Goal: Check status

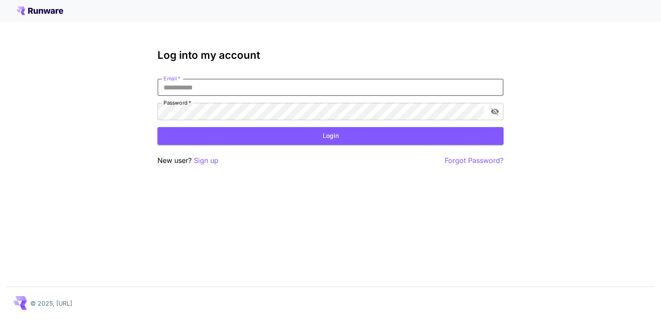
click at [189, 88] on input "Email   *" at bounding box center [330, 87] width 346 height 17
type input "**********"
click at [247, 134] on button "Login" at bounding box center [330, 136] width 346 height 18
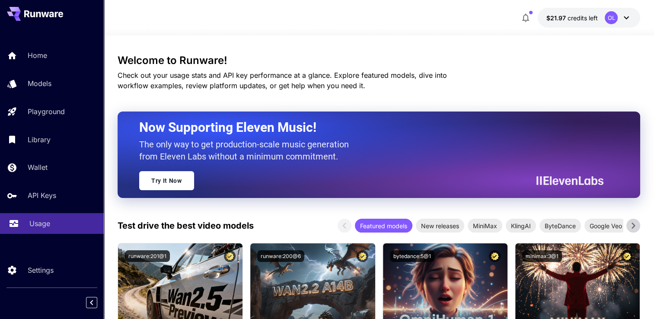
click at [26, 224] on link "Usage" at bounding box center [52, 223] width 104 height 21
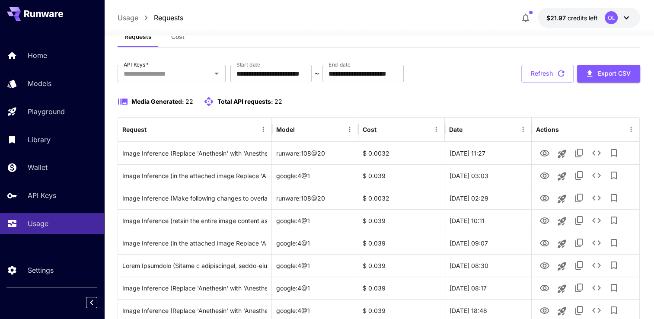
scroll to position [43, 0]
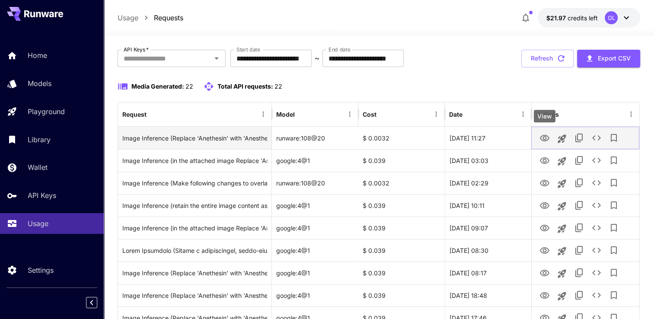
click at [548, 138] on icon "View" at bounding box center [545, 138] width 10 height 10
drag, startPoint x: 401, startPoint y: 139, endPoint x: 379, endPoint y: 138, distance: 22.6
click at [379, 138] on div "$ 0.0032" at bounding box center [402, 138] width 86 height 22
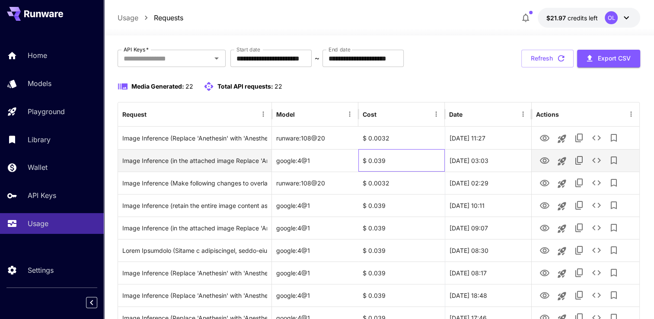
drag, startPoint x: 379, startPoint y: 138, endPoint x: 399, endPoint y: 164, distance: 33.4
click at [399, 164] on div "$ 0.039" at bounding box center [402, 160] width 86 height 22
drag, startPoint x: 389, startPoint y: 162, endPoint x: 381, endPoint y: 162, distance: 8.7
click at [381, 162] on div "$ 0.039" at bounding box center [402, 160] width 86 height 22
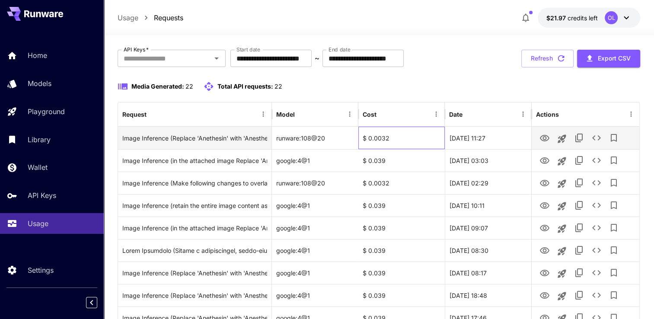
drag, startPoint x: 381, startPoint y: 162, endPoint x: 377, endPoint y: 135, distance: 27.5
click at [377, 135] on div "$ 0.0032" at bounding box center [402, 138] width 86 height 22
drag, startPoint x: 379, startPoint y: 135, endPoint x: 387, endPoint y: 135, distance: 8.2
click at [387, 135] on div "$ 0.0032" at bounding box center [402, 138] width 86 height 22
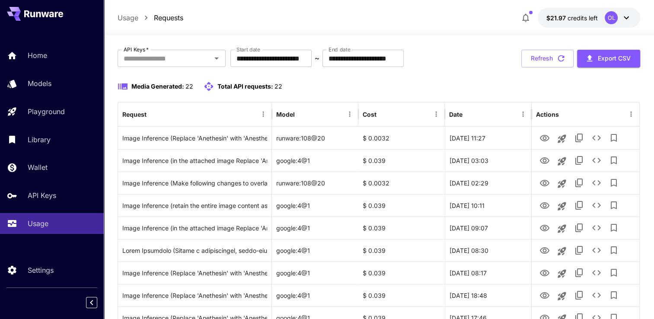
drag, startPoint x: 387, startPoint y: 135, endPoint x: 464, endPoint y: 87, distance: 90.1
click at [464, 87] on div "Media Generated: 22 Total API requests: 22" at bounding box center [379, 86] width 523 height 10
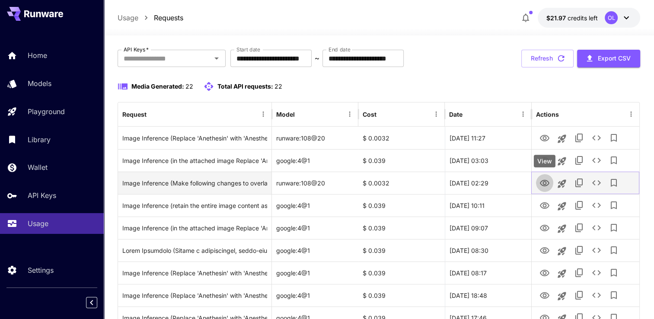
click at [540, 182] on icon "View" at bounding box center [545, 183] width 10 height 10
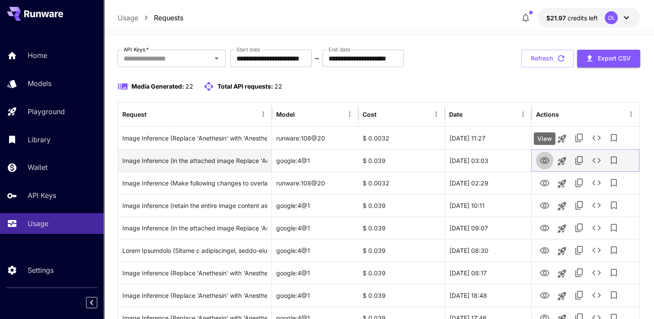
click at [543, 160] on icon "View" at bounding box center [545, 160] width 10 height 6
click at [599, 158] on icon "See details" at bounding box center [597, 160] width 9 height 5
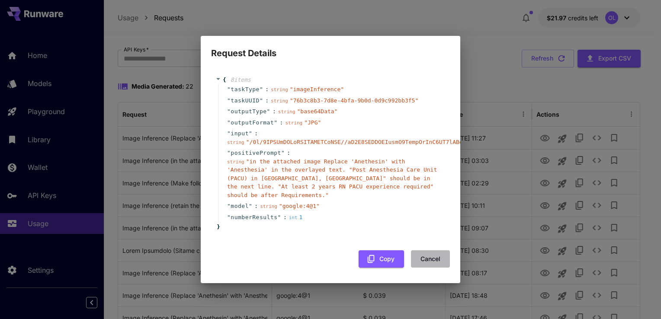
click at [430, 250] on button "Cancel" at bounding box center [430, 259] width 39 height 18
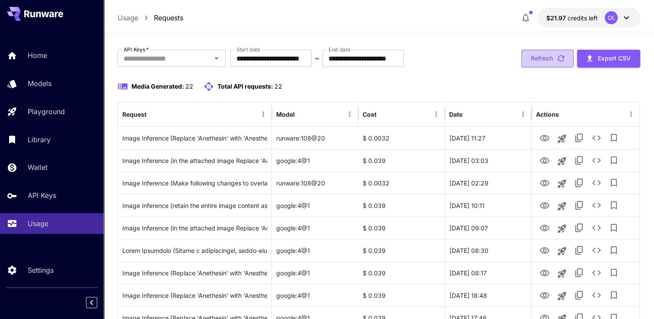
click at [534, 57] on button "Refresh" at bounding box center [548, 59] width 52 height 18
click at [535, 56] on button "Refresh" at bounding box center [548, 59] width 52 height 18
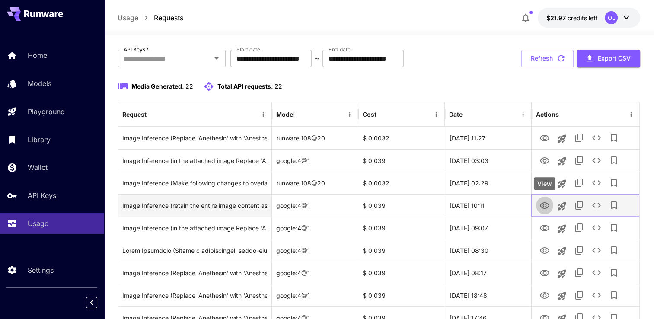
click at [546, 205] on icon "View" at bounding box center [545, 205] width 10 height 6
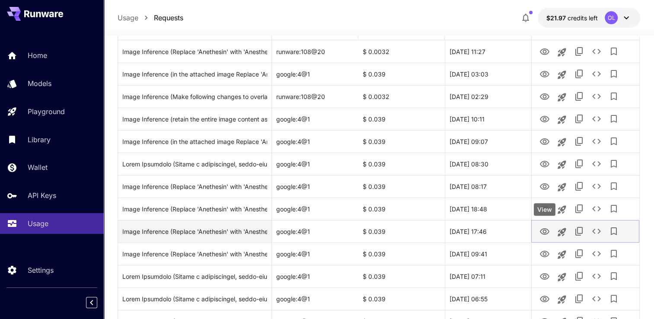
click at [545, 227] on icon "View" at bounding box center [545, 232] width 10 height 10
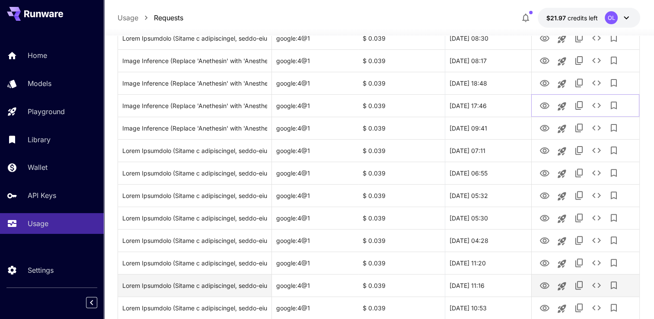
scroll to position [303, 0]
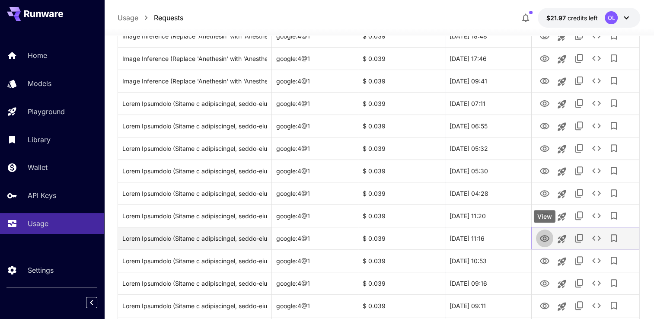
click at [543, 236] on icon "View" at bounding box center [545, 238] width 10 height 6
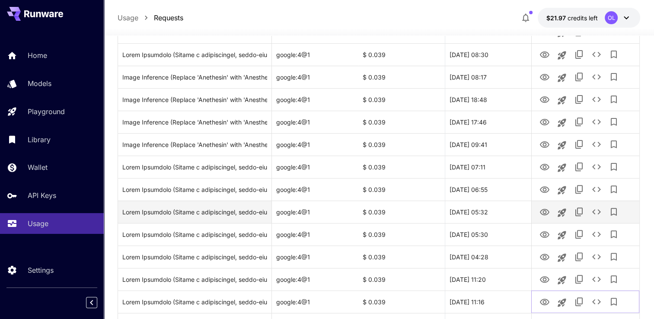
scroll to position [308, 0]
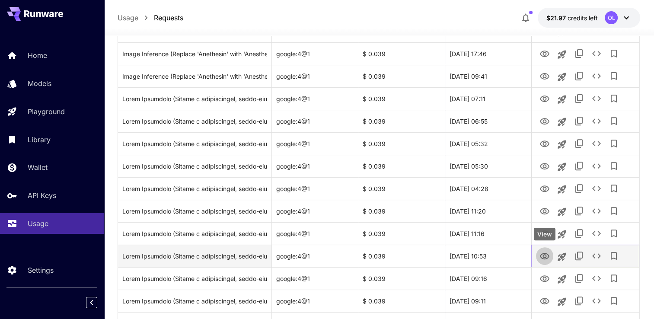
click at [545, 256] on icon "View" at bounding box center [545, 256] width 10 height 10
